Goal: Information Seeking & Learning: Compare options

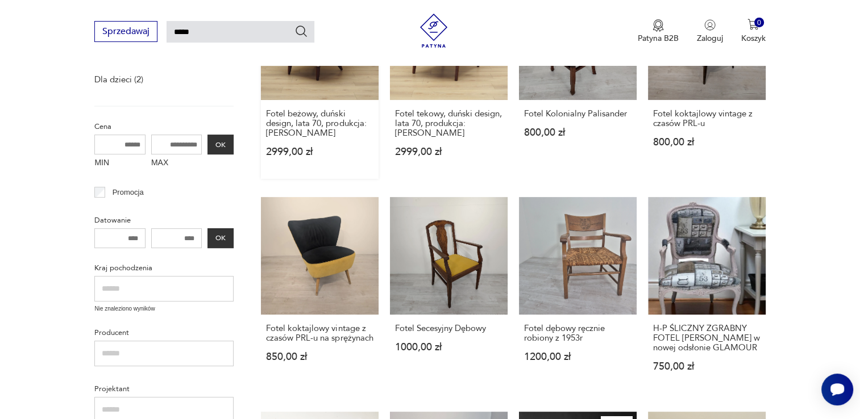
scroll to position [40, 0]
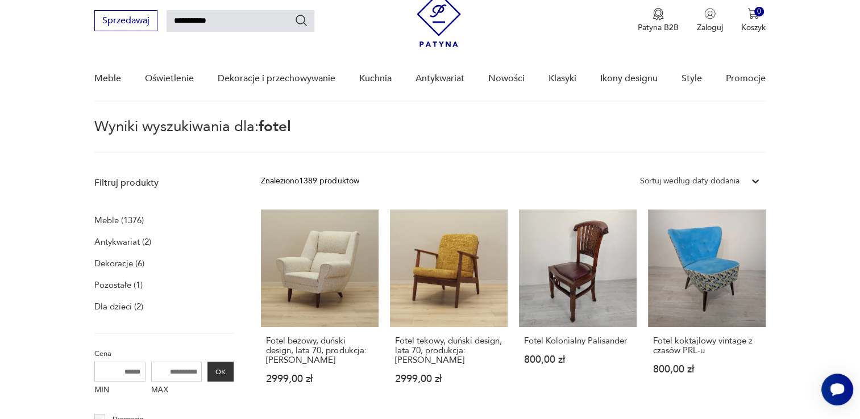
type input "**********"
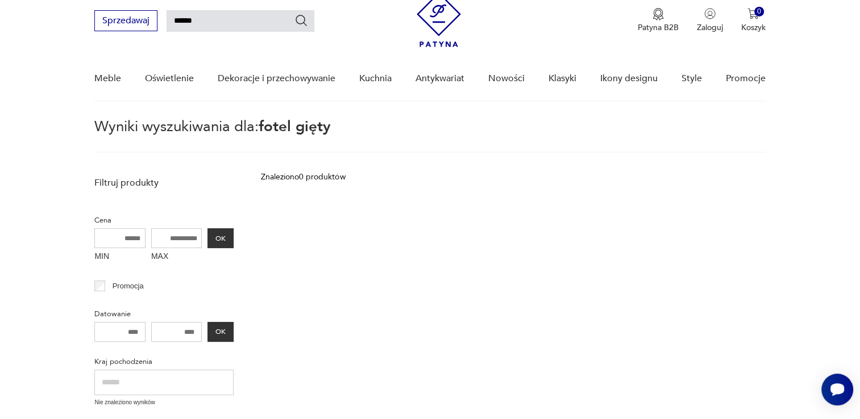
type input "*****"
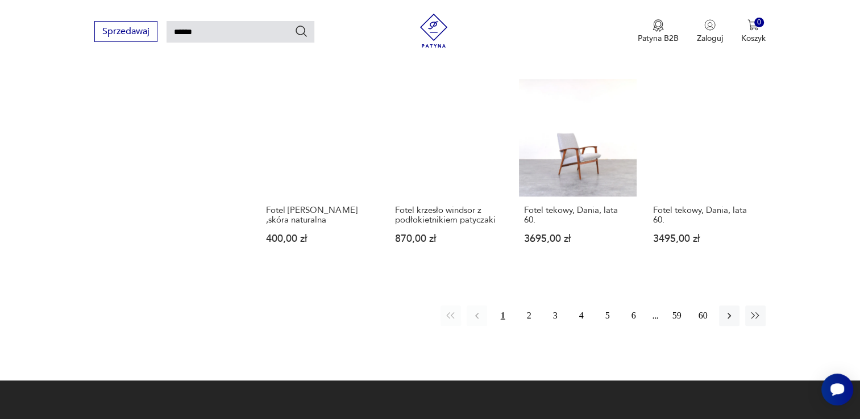
scroll to position [836, 0]
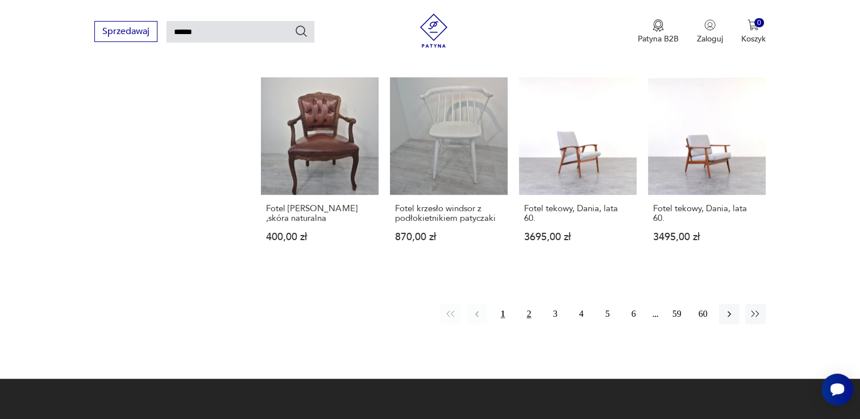
click at [529, 314] on button "2" at bounding box center [529, 314] width 20 height 20
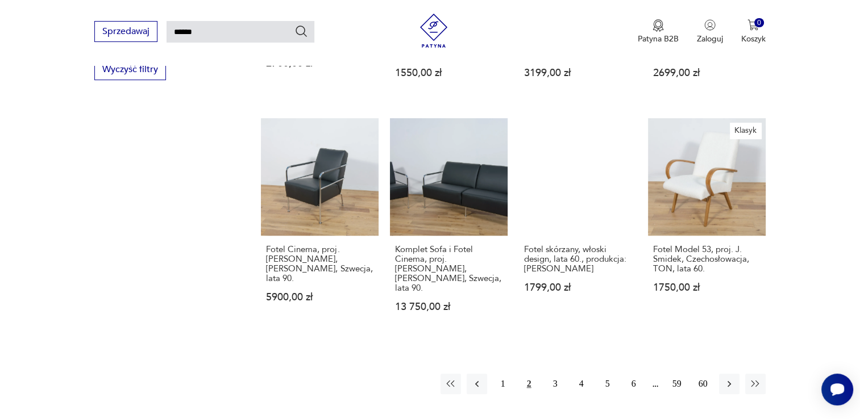
scroll to position [893, 0]
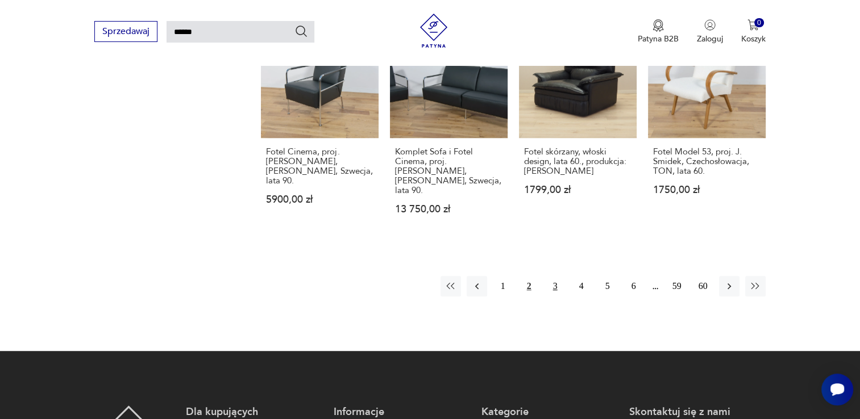
click at [556, 276] on button "3" at bounding box center [555, 286] width 20 height 20
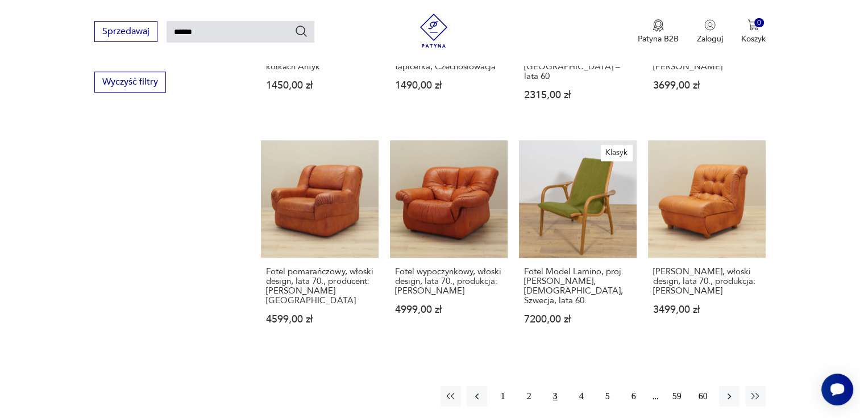
scroll to position [893, 0]
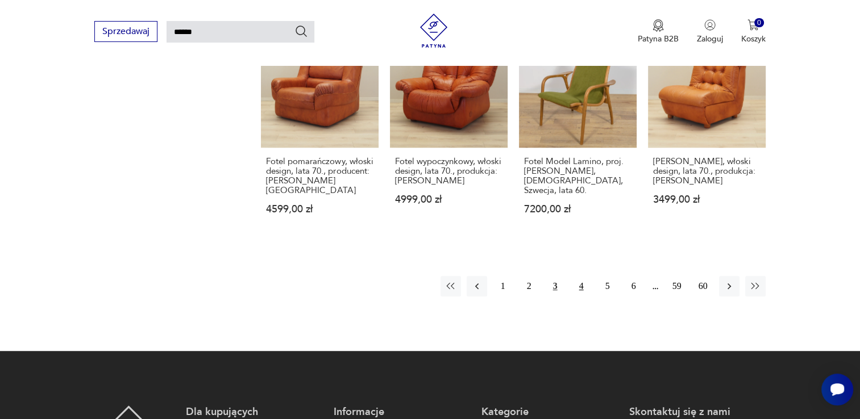
click at [577, 276] on button "4" at bounding box center [581, 286] width 20 height 20
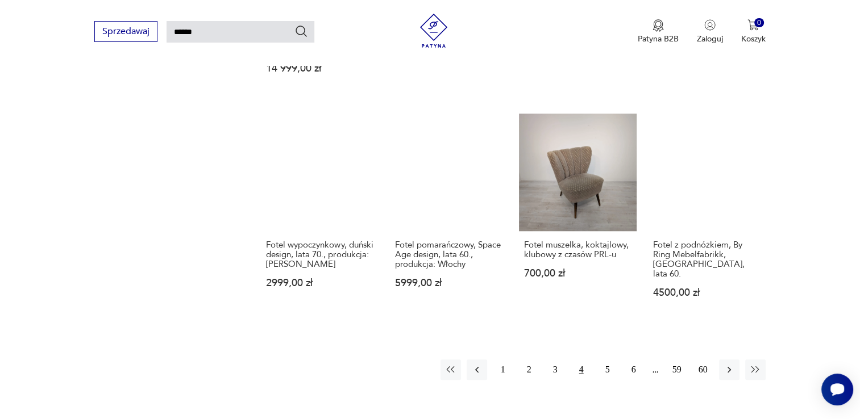
scroll to position [950, 0]
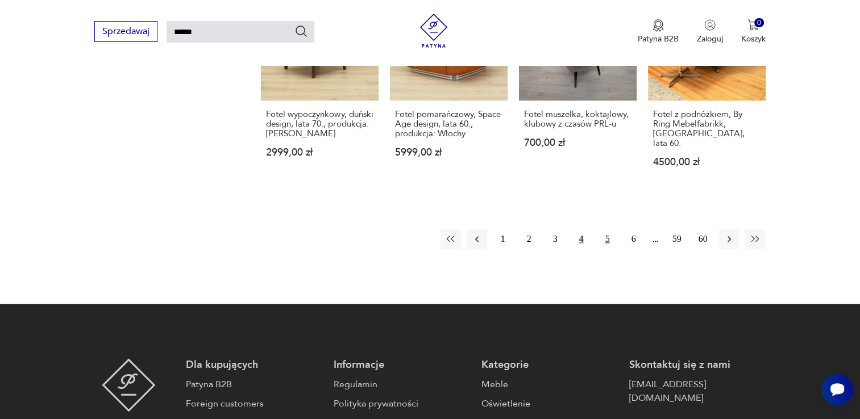
click at [604, 229] on button "5" at bounding box center [607, 239] width 20 height 20
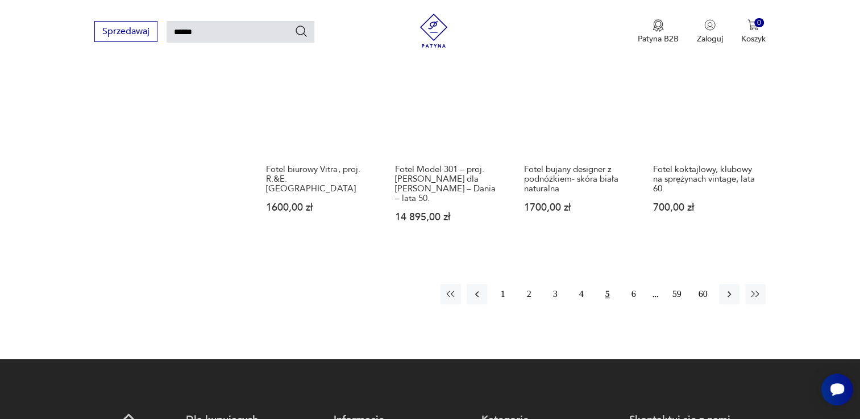
scroll to position [893, 0]
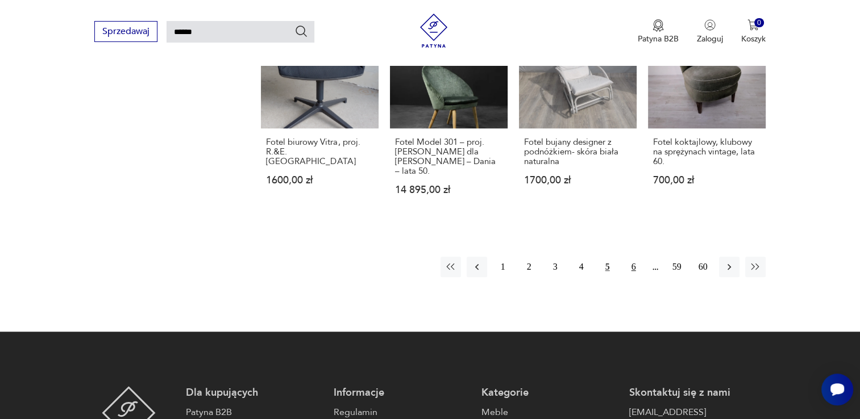
click at [633, 261] on button "6" at bounding box center [634, 267] width 20 height 20
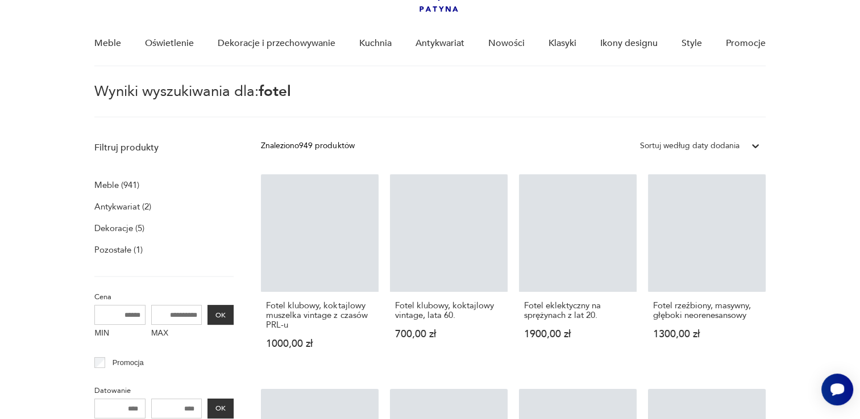
scroll to position [40, 0]
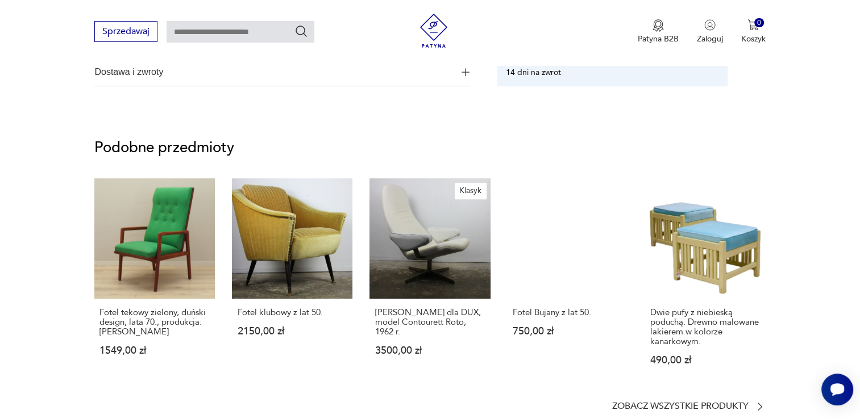
scroll to position [853, 0]
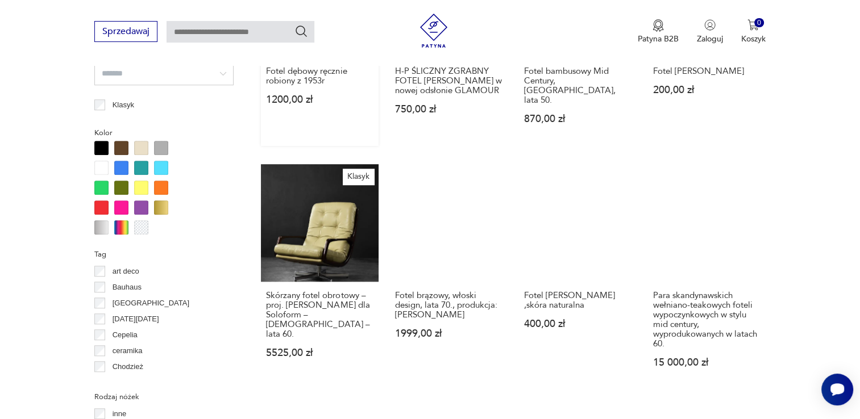
scroll to position [1210, 0]
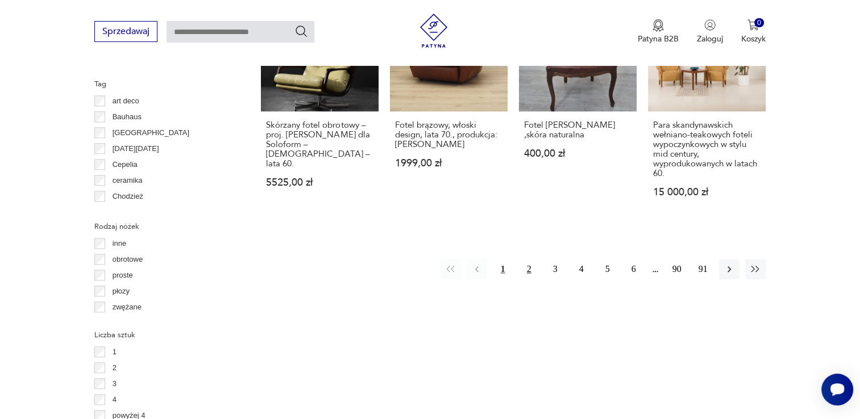
click at [530, 259] on button "2" at bounding box center [529, 269] width 20 height 20
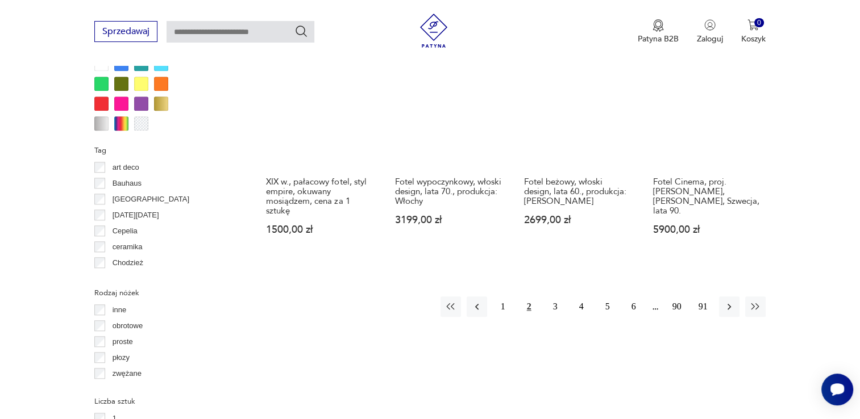
scroll to position [1154, 0]
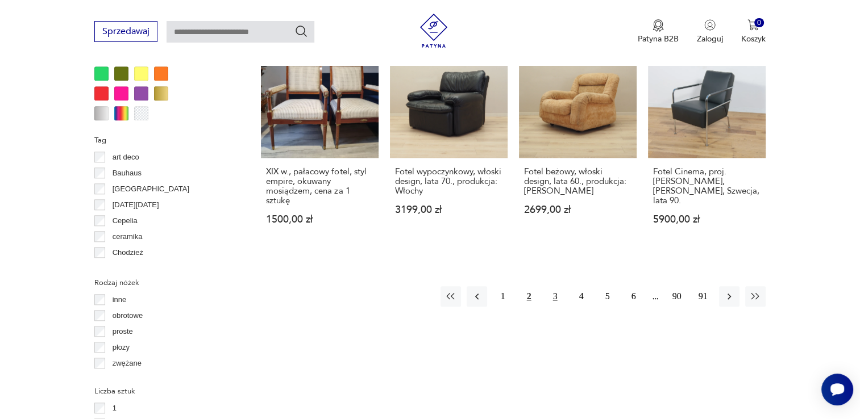
click at [555, 286] on button "3" at bounding box center [555, 296] width 20 height 20
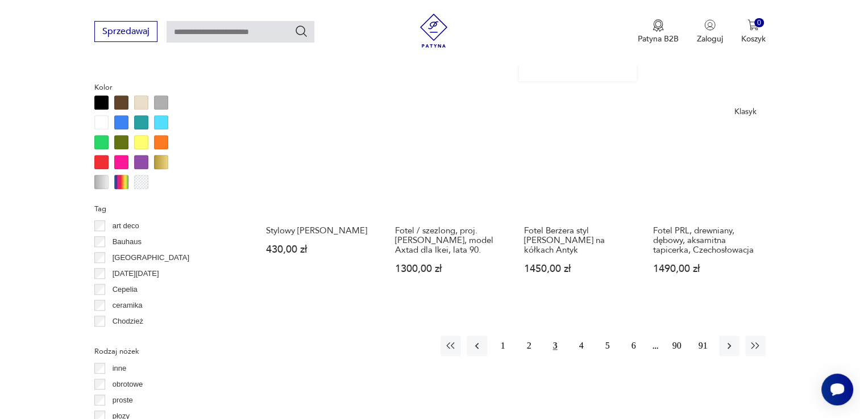
scroll to position [1097, 0]
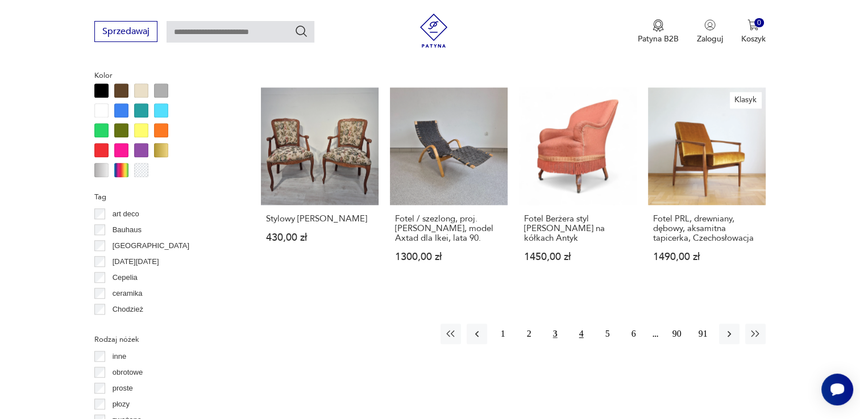
click at [583, 324] on button "4" at bounding box center [581, 334] width 20 height 20
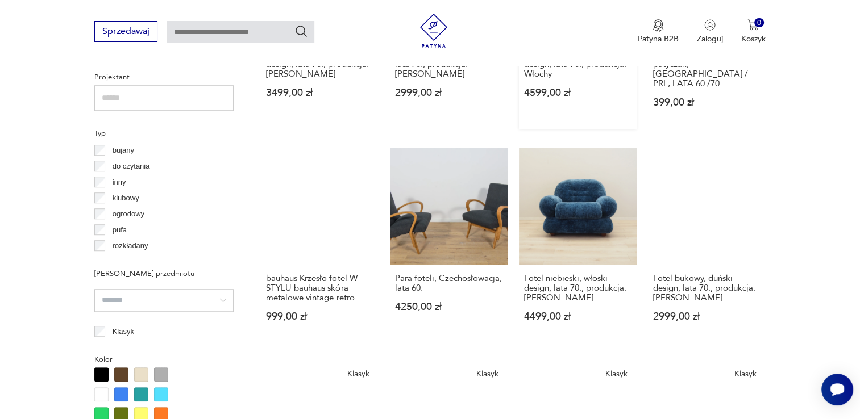
scroll to position [1040, 0]
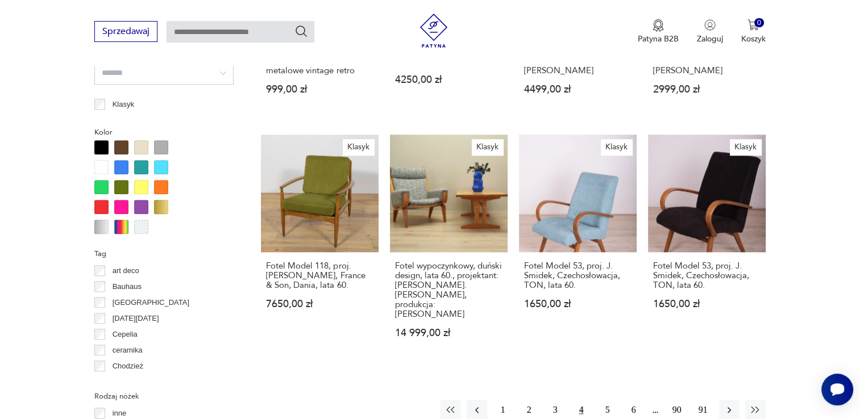
click at [118, 229] on div at bounding box center [121, 227] width 14 height 14
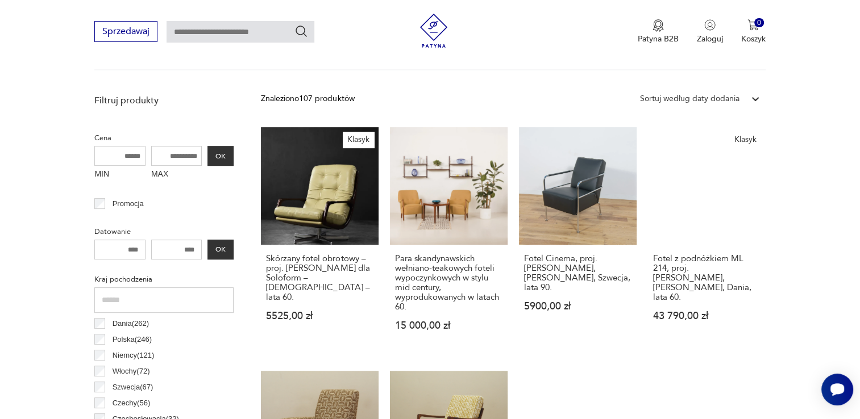
scroll to position [472, 0]
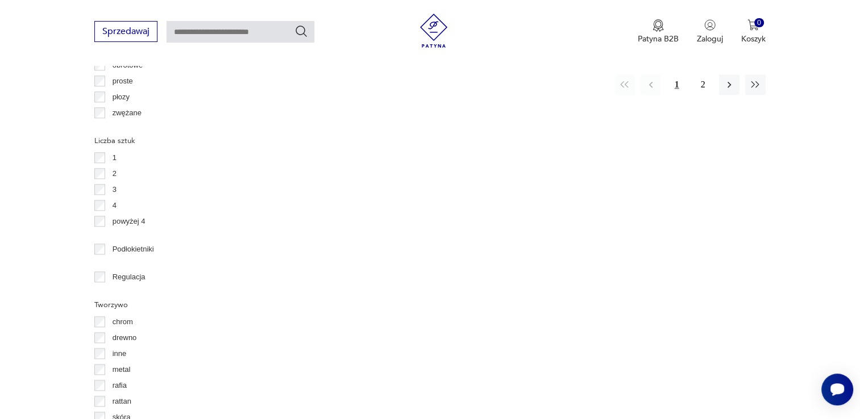
scroll to position [1438, 0]
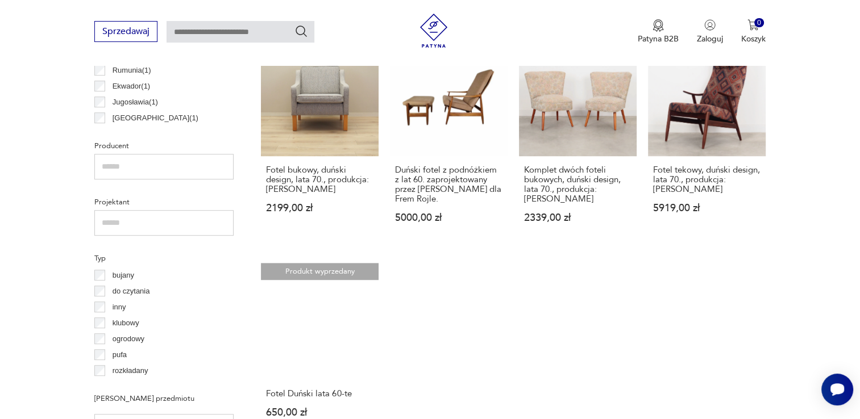
scroll to position [756, 0]
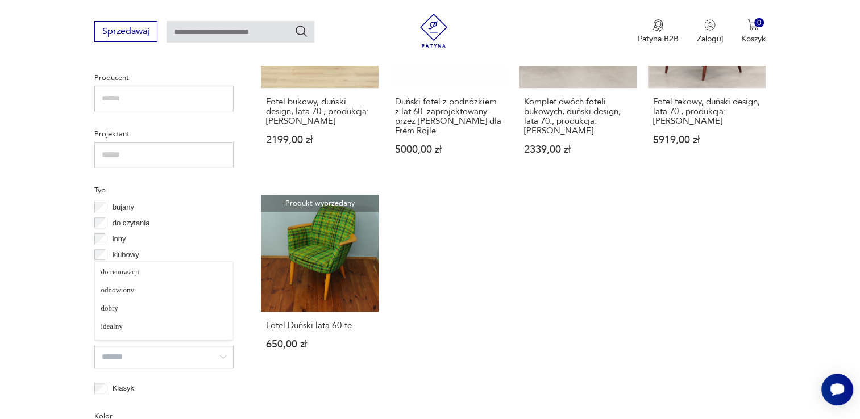
click at [221, 356] on input "search" at bounding box center [163, 357] width 139 height 23
type input "*********"
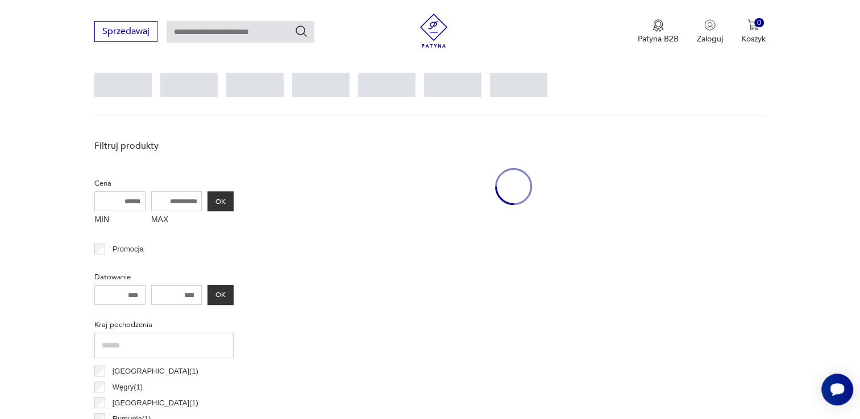
scroll to position [301, 0]
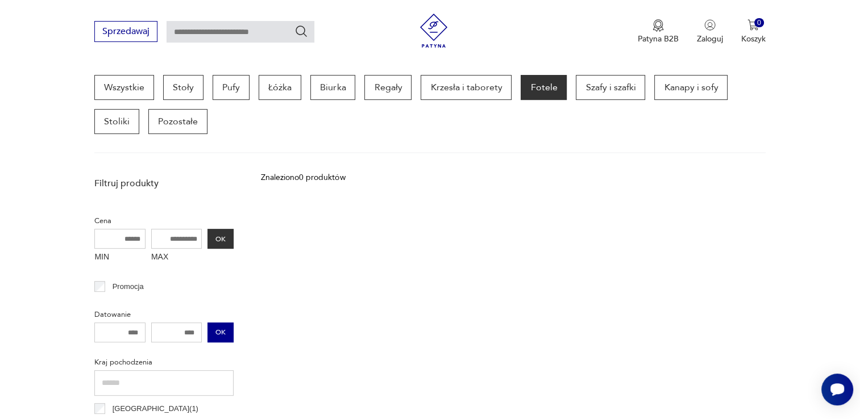
click at [224, 327] on button "OK" at bounding box center [220, 333] width 26 height 20
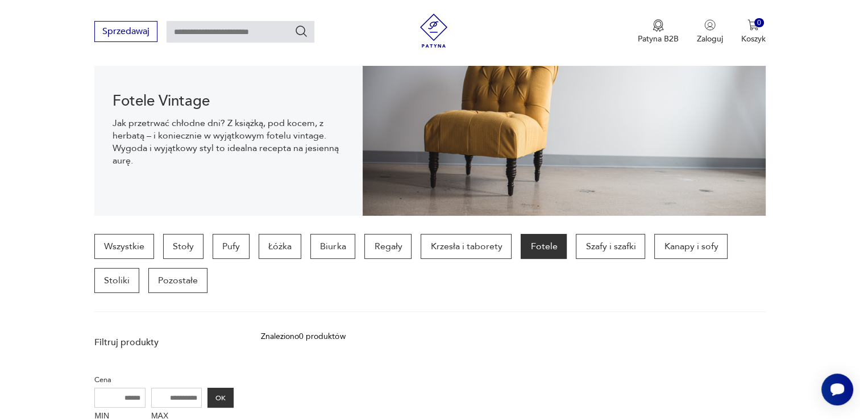
scroll to position [131, 0]
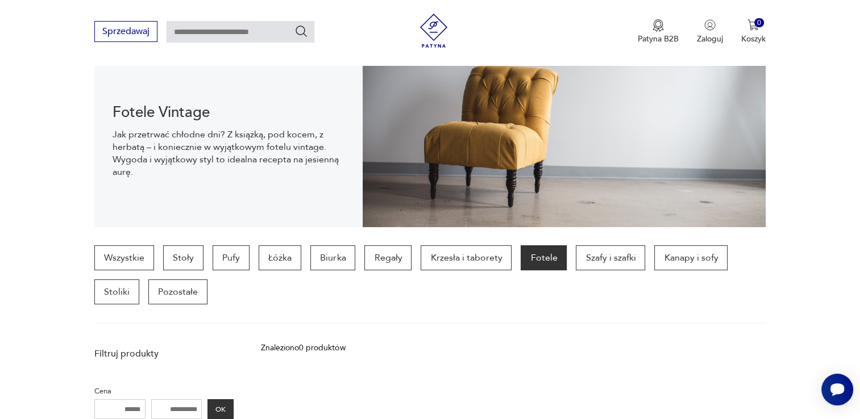
click at [293, 31] on div at bounding box center [241, 31] width 148 height 20
click at [455, 264] on p "Krzesła i taborety" at bounding box center [466, 258] width 91 height 25
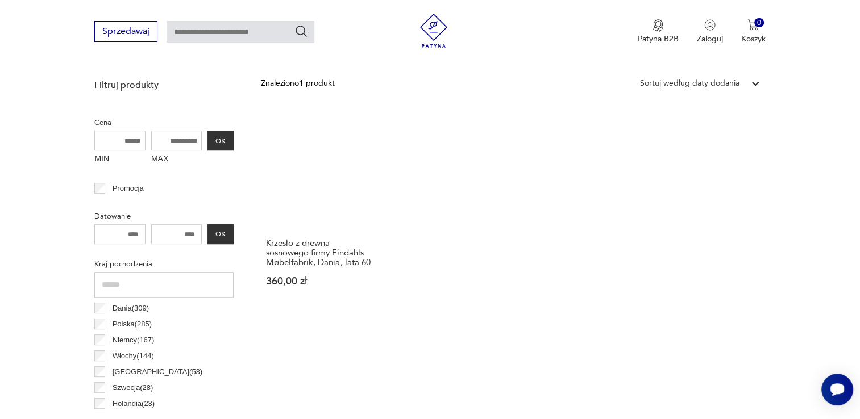
scroll to position [455, 0]
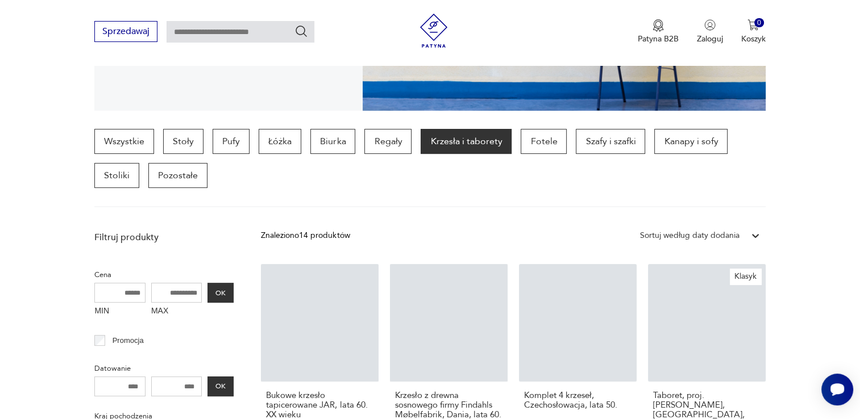
scroll to position [244, 0]
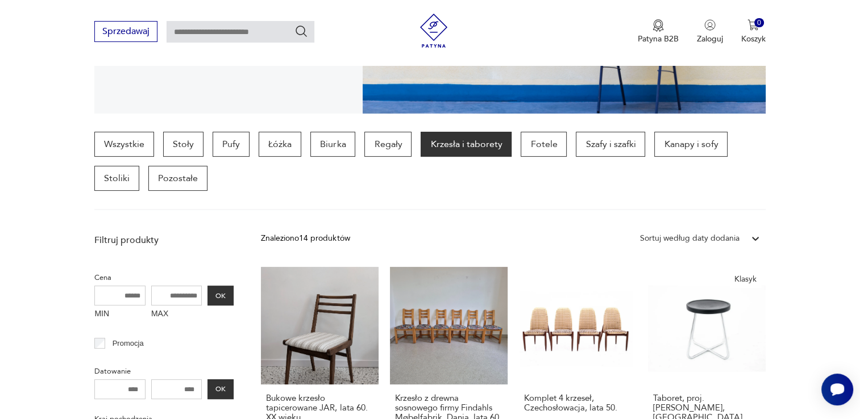
click at [304, 35] on icon "Szukaj" at bounding box center [301, 31] width 14 height 14
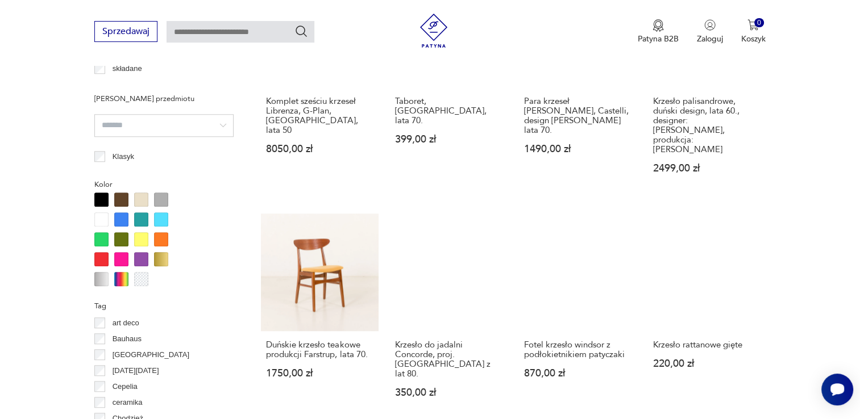
scroll to position [1102, 0]
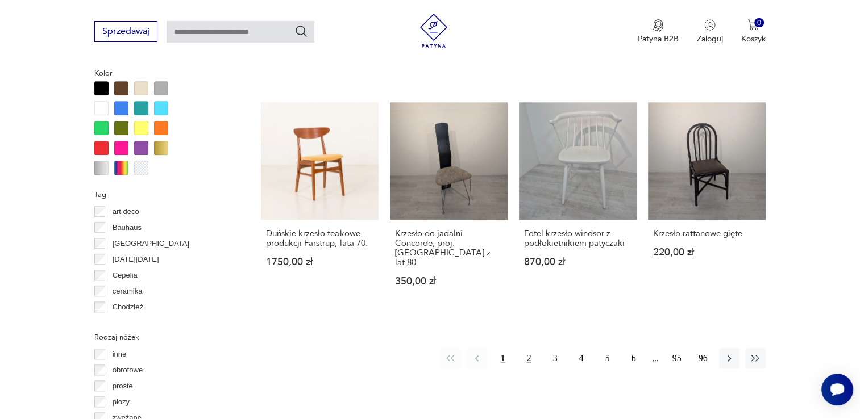
click at [530, 348] on button "2" at bounding box center [529, 358] width 20 height 20
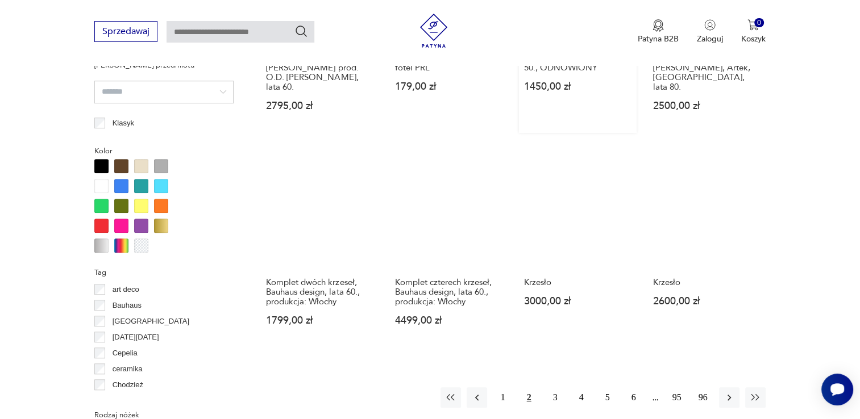
scroll to position [1040, 0]
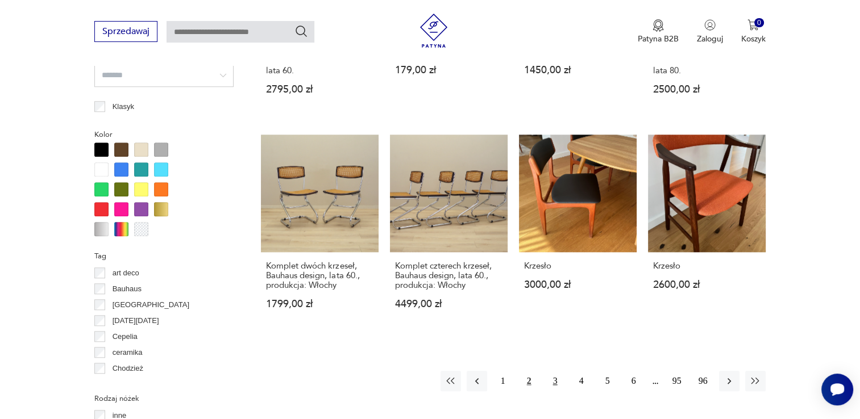
click at [555, 371] on button "3" at bounding box center [555, 381] width 20 height 20
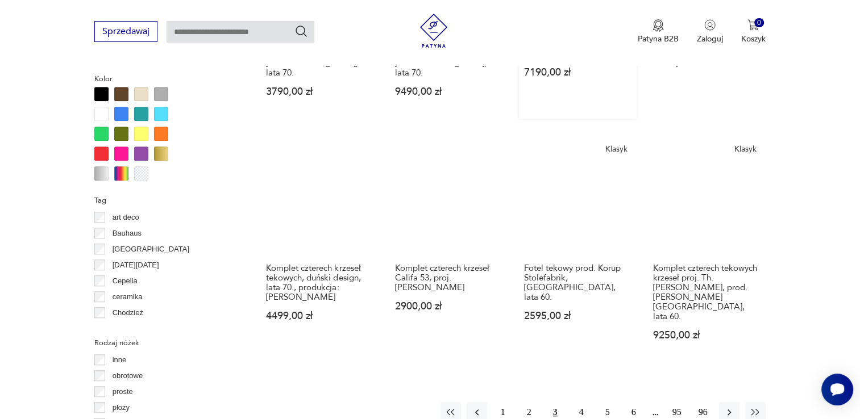
scroll to position [1097, 0]
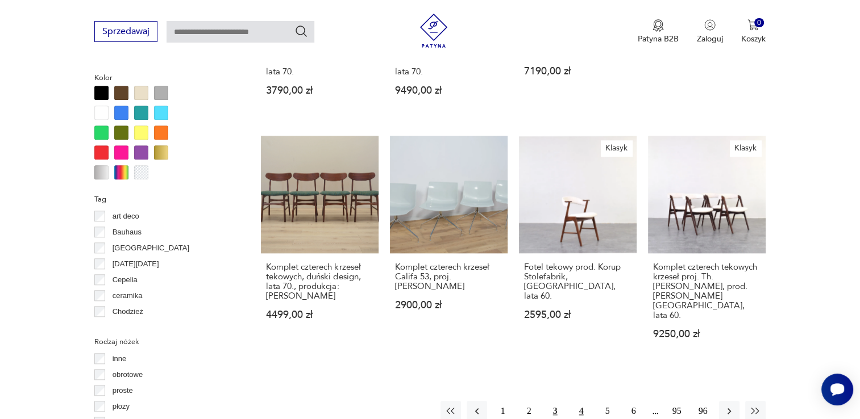
click at [579, 401] on button "4" at bounding box center [581, 411] width 20 height 20
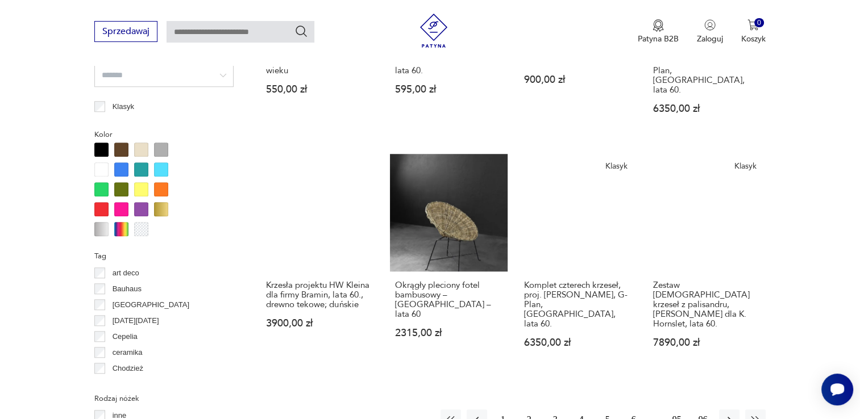
scroll to position [1154, 0]
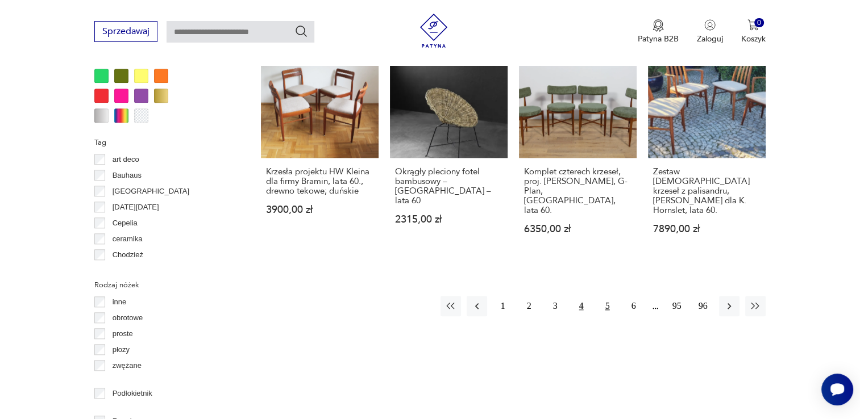
click at [605, 296] on button "5" at bounding box center [607, 306] width 20 height 20
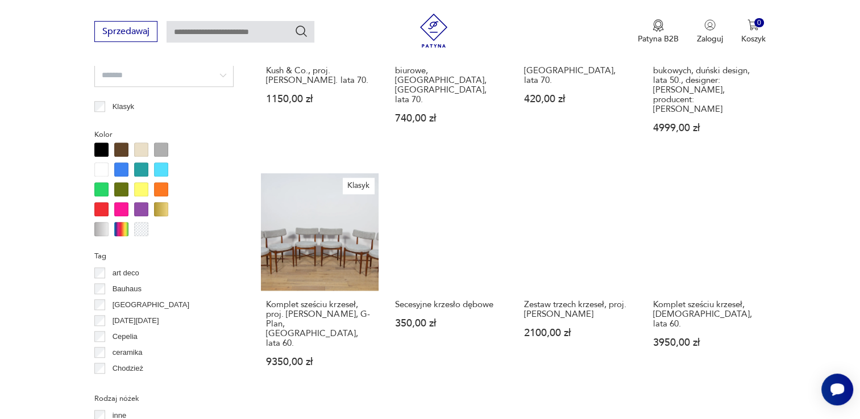
scroll to position [1154, 0]
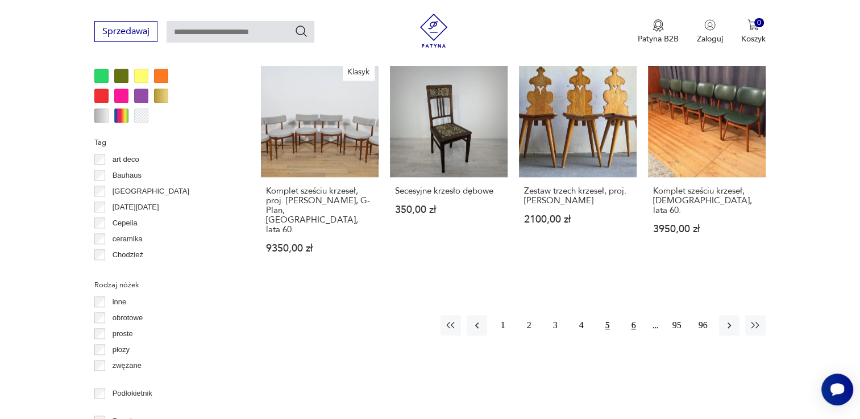
click at [630, 315] on button "6" at bounding box center [634, 325] width 20 height 20
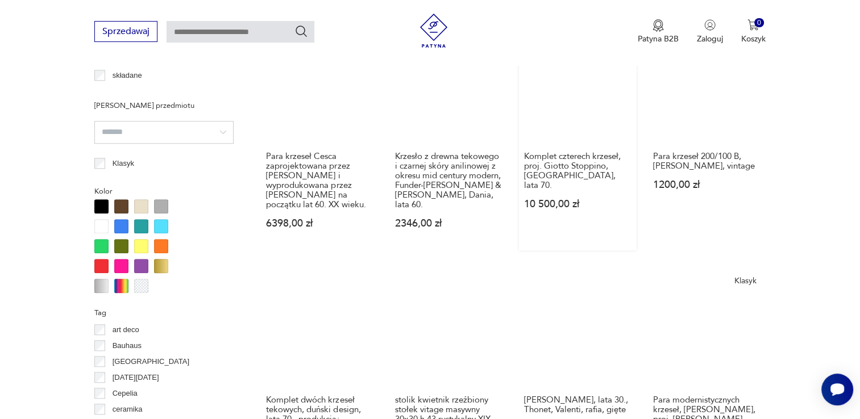
scroll to position [1097, 0]
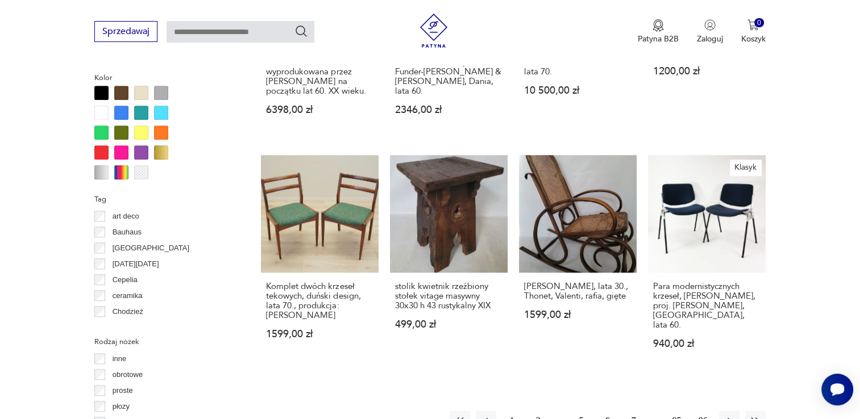
click at [636, 411] on button "7" at bounding box center [634, 421] width 20 height 20
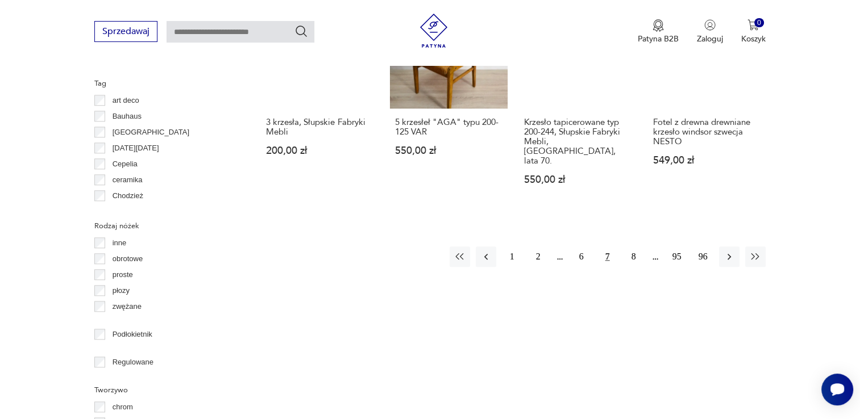
scroll to position [1268, 0]
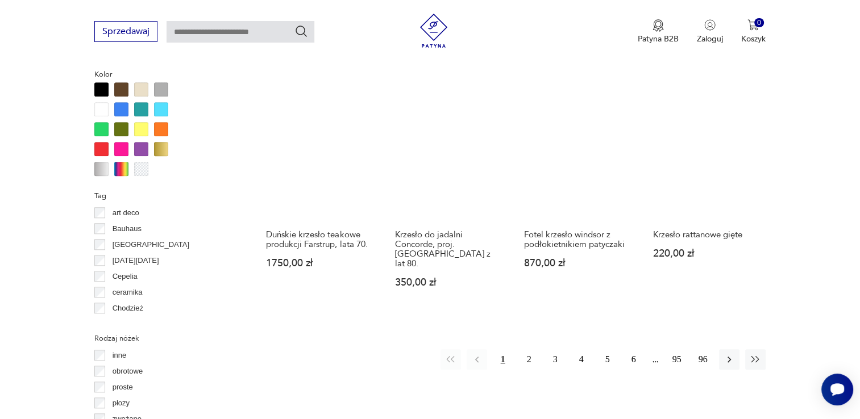
scroll to position [1153, 0]
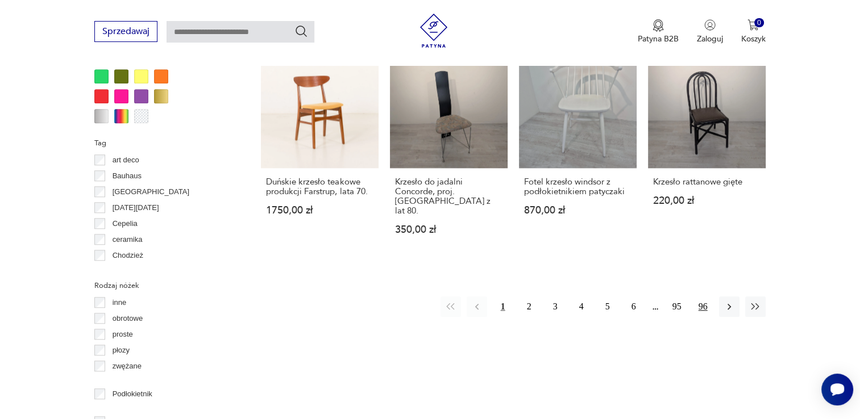
click at [707, 297] on button "96" at bounding box center [703, 307] width 20 height 20
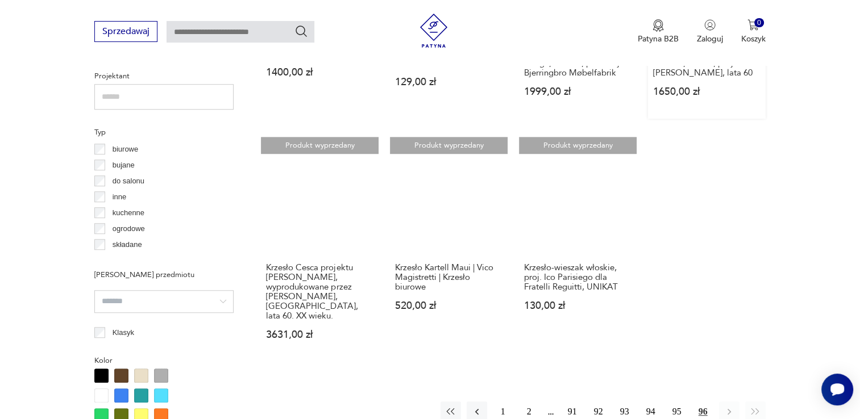
scroll to position [927, 0]
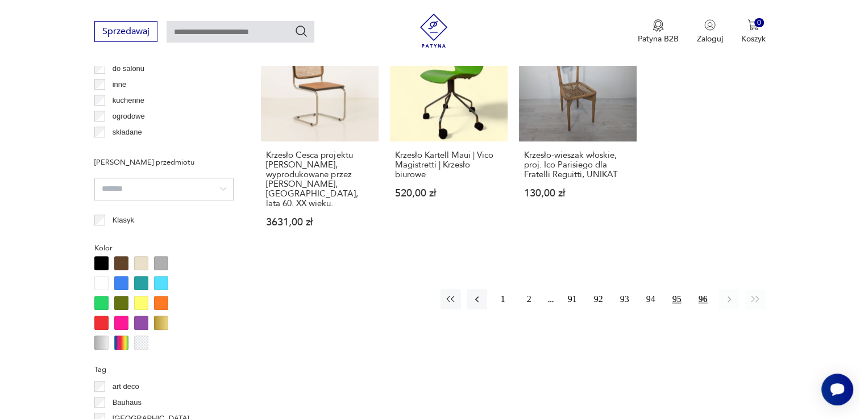
click at [675, 289] on button "95" at bounding box center [677, 299] width 20 height 20
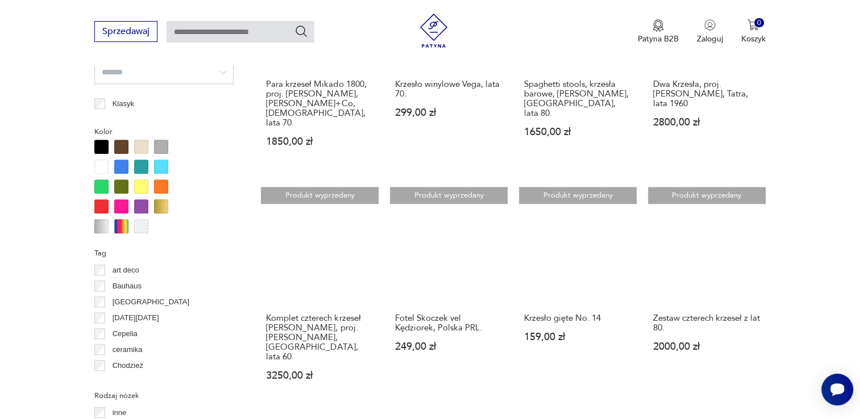
scroll to position [1097, 0]
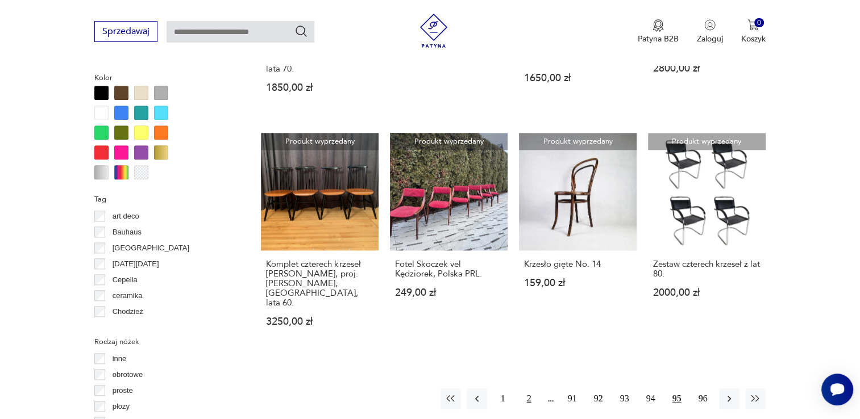
click at [531, 389] on button "2" at bounding box center [529, 399] width 20 height 20
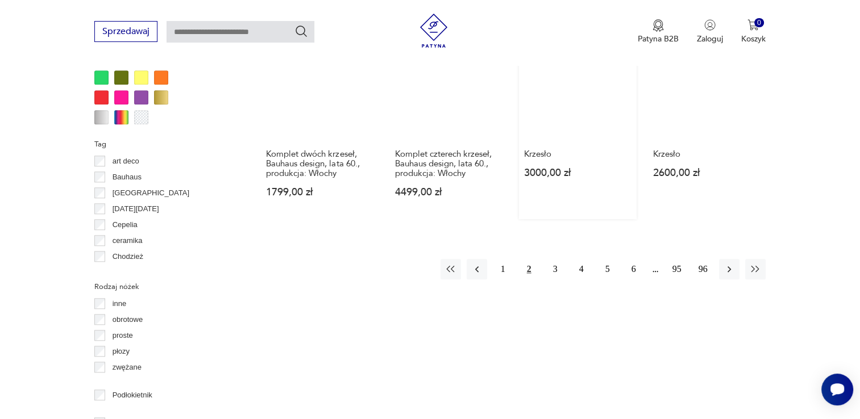
scroll to position [1154, 0]
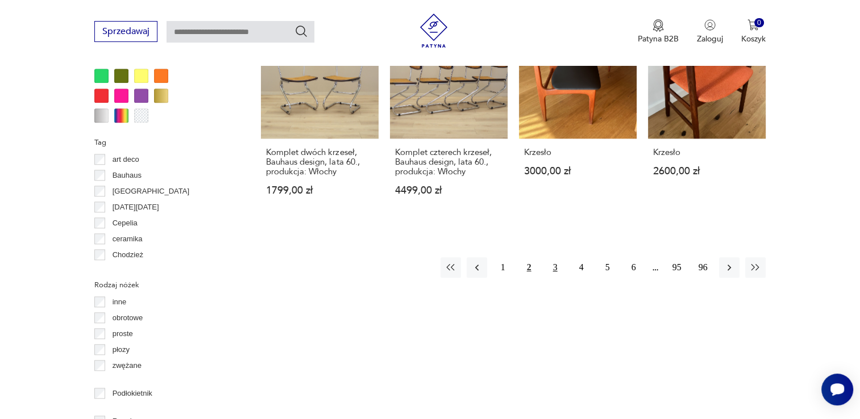
click at [553, 257] on button "3" at bounding box center [555, 267] width 20 height 20
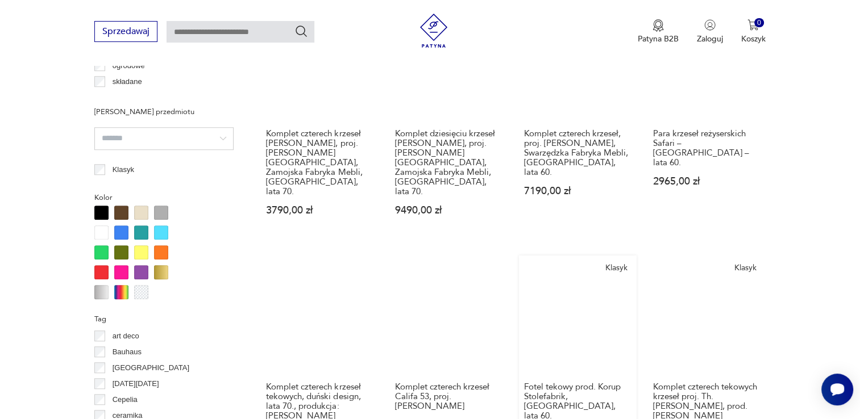
scroll to position [1040, 0]
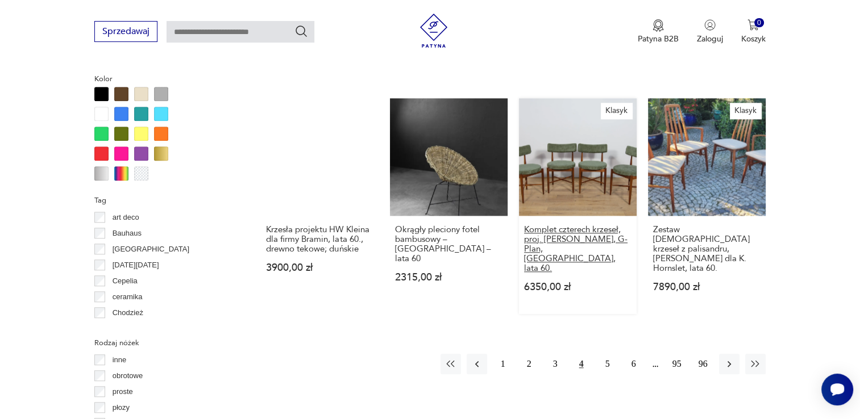
scroll to position [1097, 0]
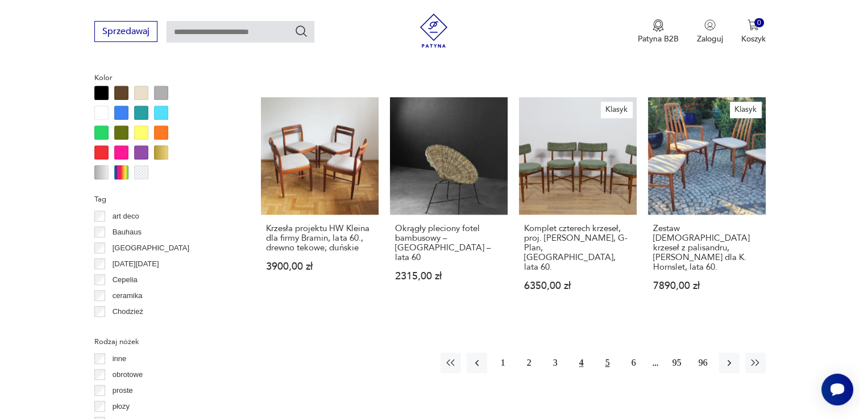
click at [607, 353] on button "5" at bounding box center [607, 363] width 20 height 20
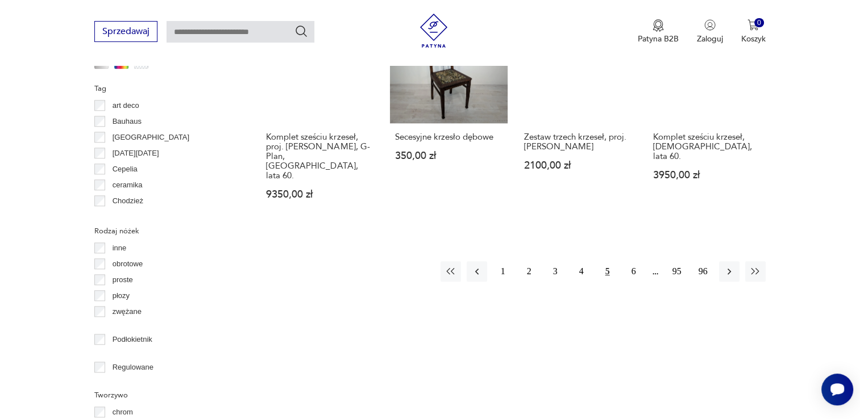
scroll to position [1211, 0]
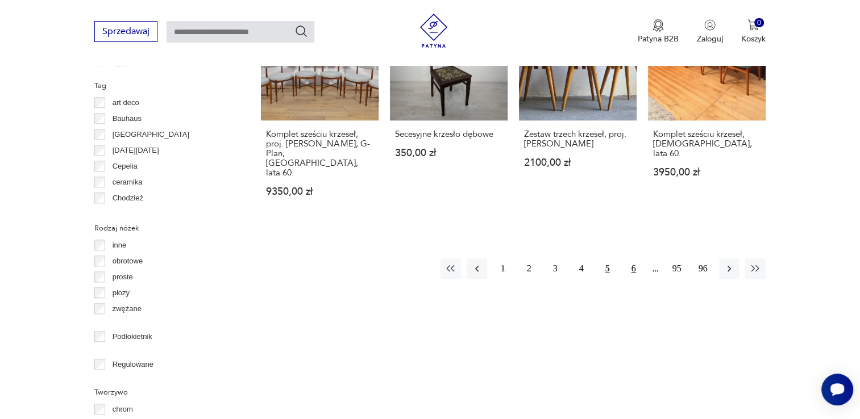
click at [633, 259] on button "6" at bounding box center [634, 269] width 20 height 20
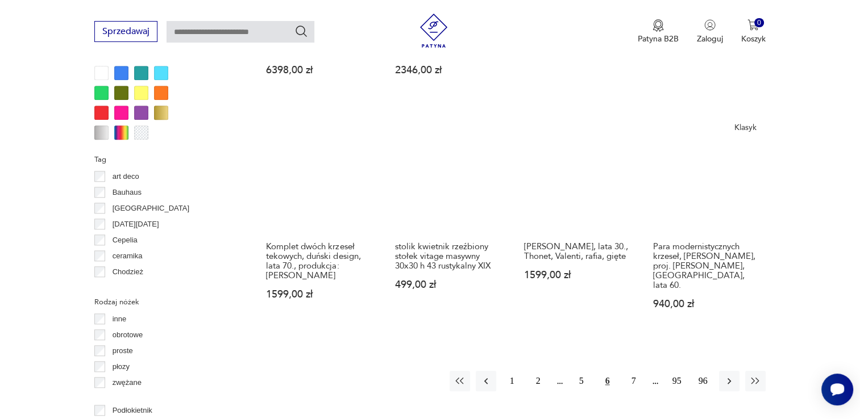
scroll to position [1154, 0]
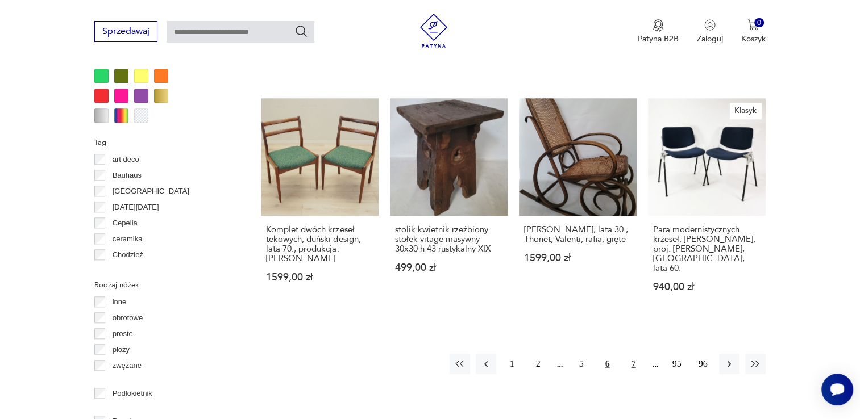
click at [637, 354] on button "7" at bounding box center [634, 364] width 20 height 20
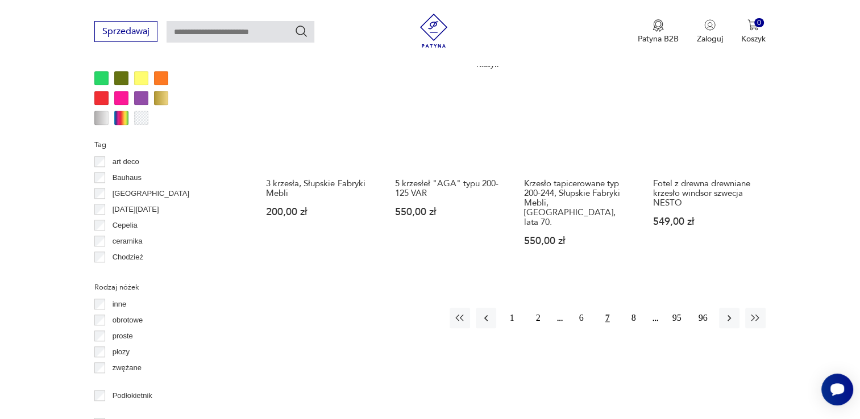
scroll to position [1154, 0]
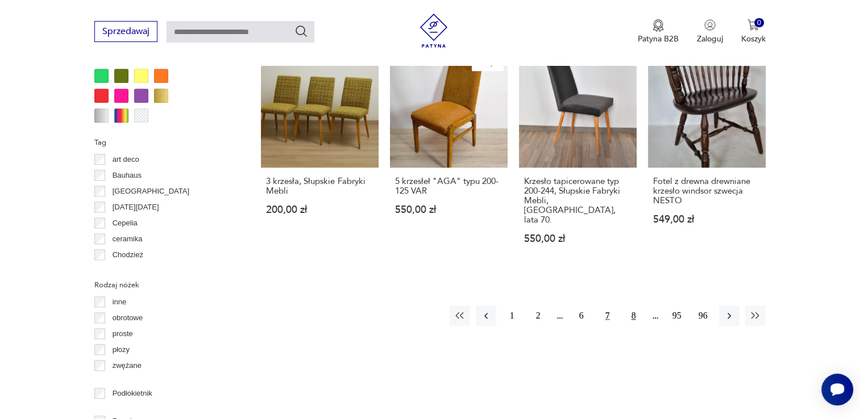
click at [633, 306] on button "8" at bounding box center [634, 316] width 20 height 20
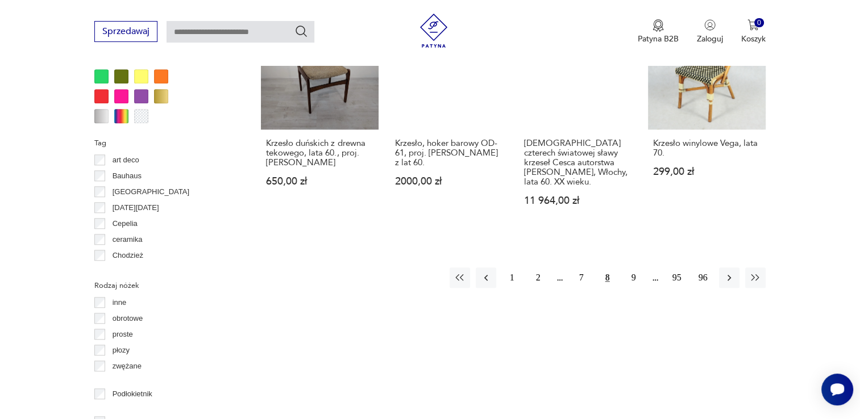
scroll to position [1154, 0]
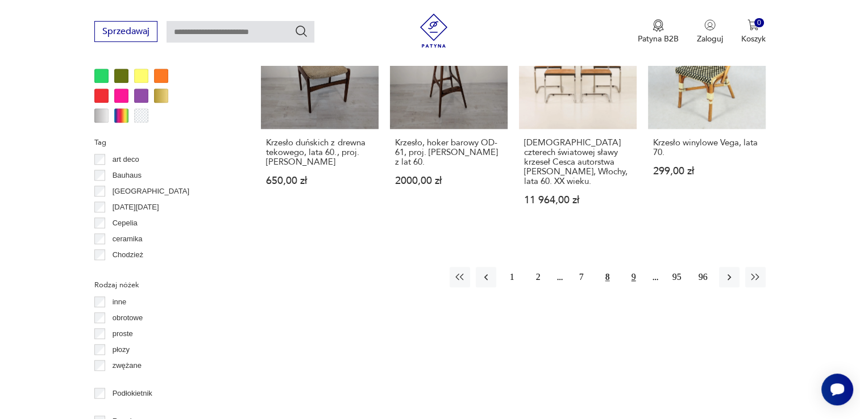
click at [631, 267] on button "9" at bounding box center [634, 277] width 20 height 20
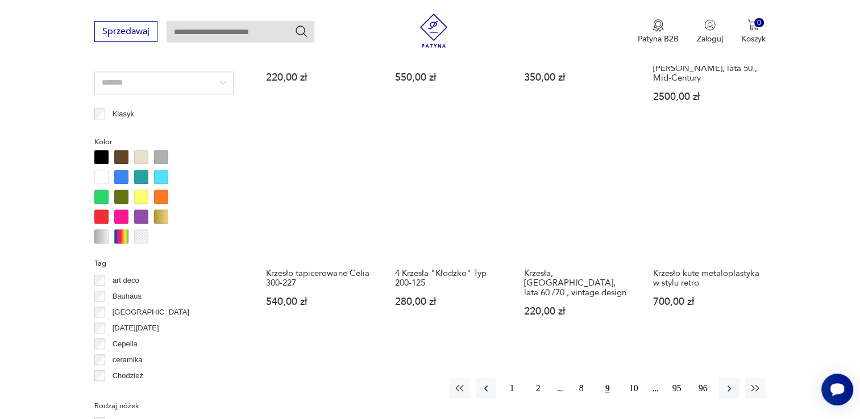
scroll to position [1040, 0]
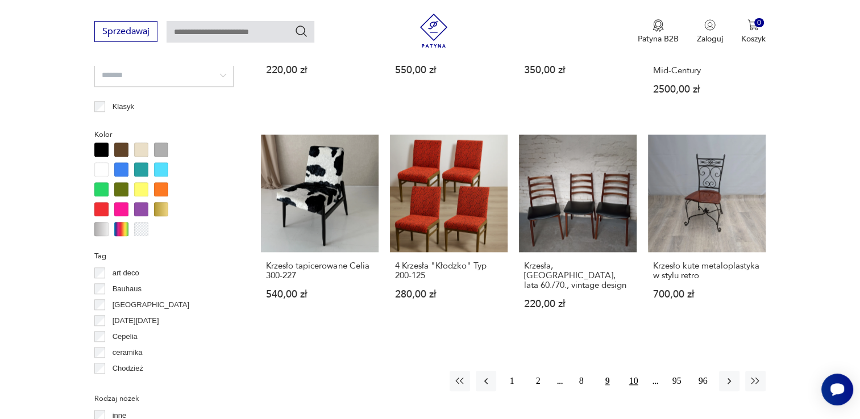
click at [633, 371] on button "10" at bounding box center [634, 381] width 20 height 20
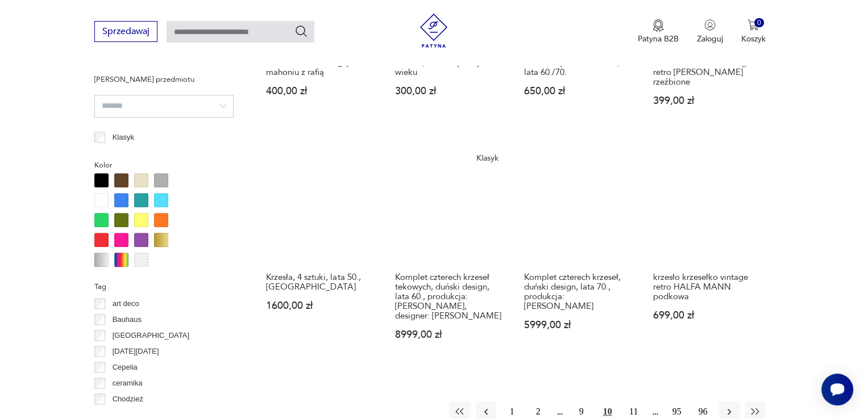
scroll to position [1097, 0]
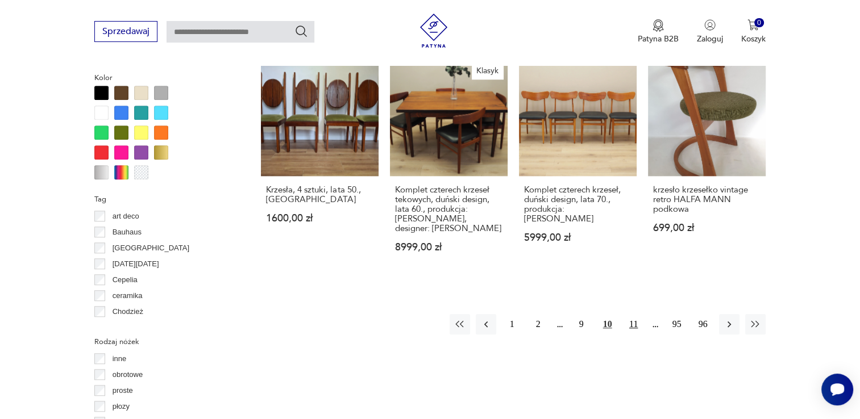
click at [633, 314] on button "11" at bounding box center [634, 324] width 20 height 20
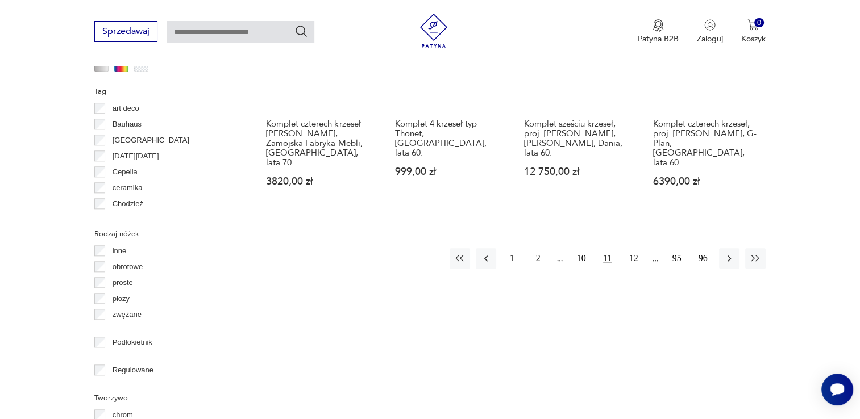
scroll to position [1211, 0]
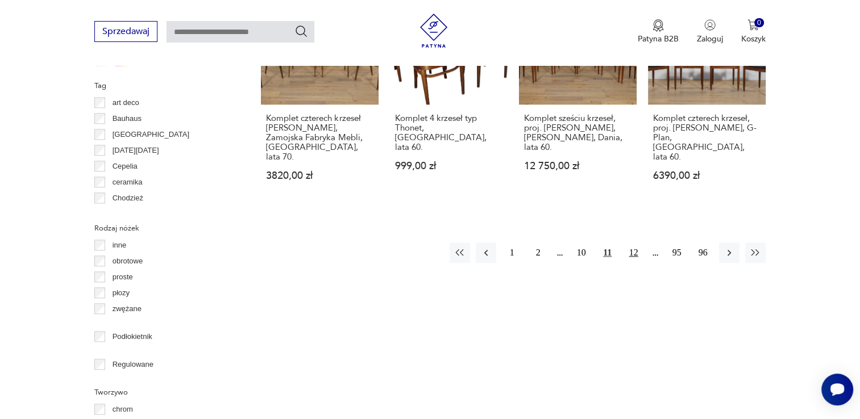
click at [632, 243] on button "12" at bounding box center [634, 253] width 20 height 20
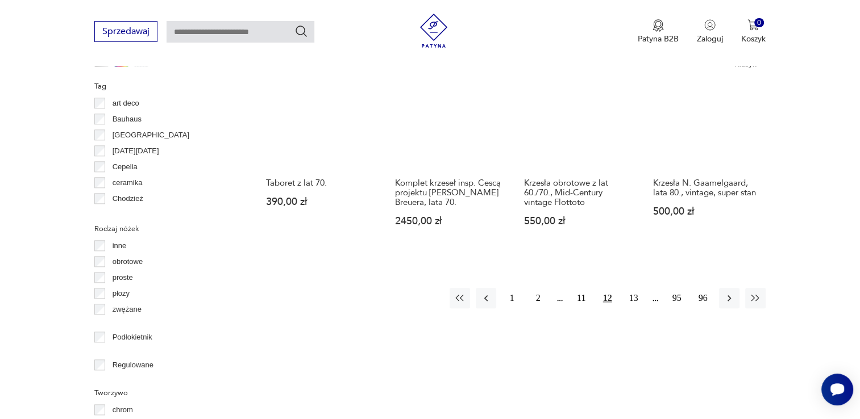
scroll to position [1211, 0]
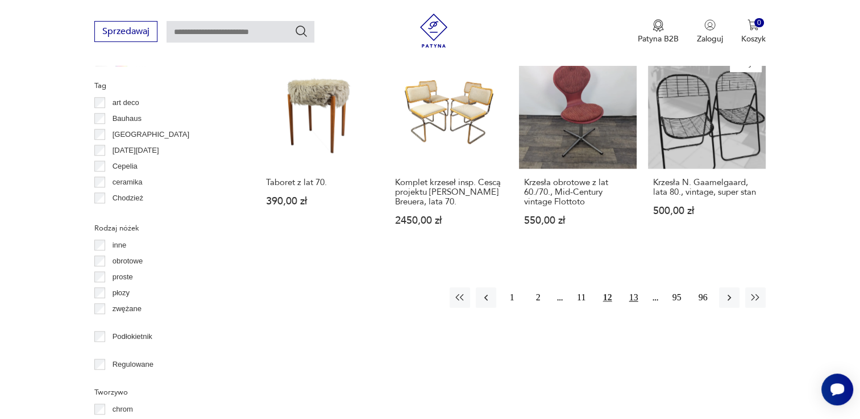
click at [634, 288] on button "13" at bounding box center [634, 298] width 20 height 20
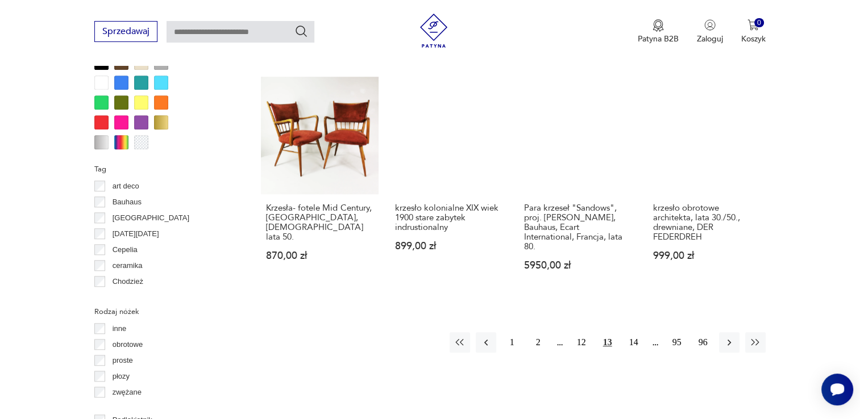
scroll to position [1211, 0]
